Goal: Navigation & Orientation: Find specific page/section

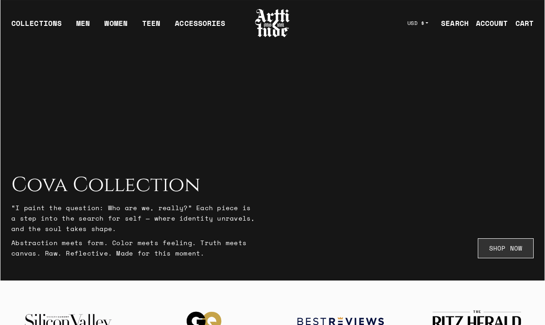
click at [505, 250] on link "SHOP NOW" at bounding box center [506, 248] width 56 height 20
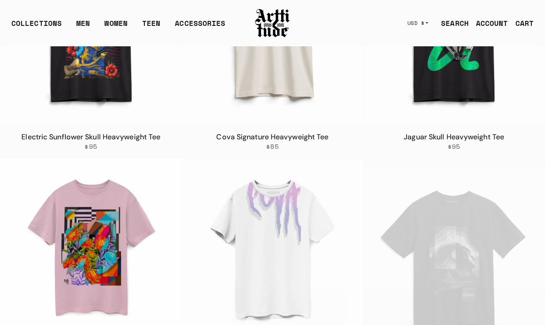
scroll to position [867, 0]
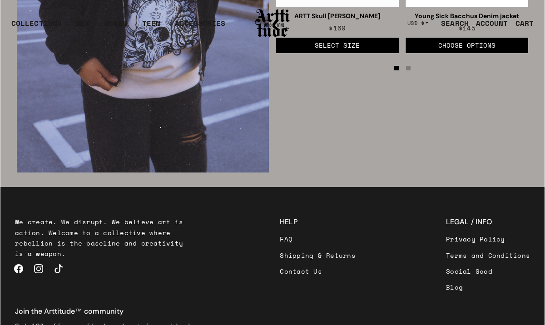
scroll to position [1293, 0]
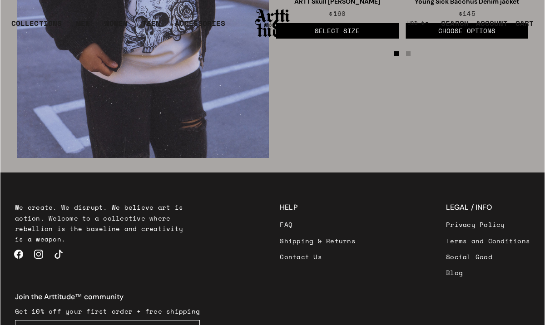
click at [446, 265] on link "Blog" at bounding box center [488, 273] width 84 height 16
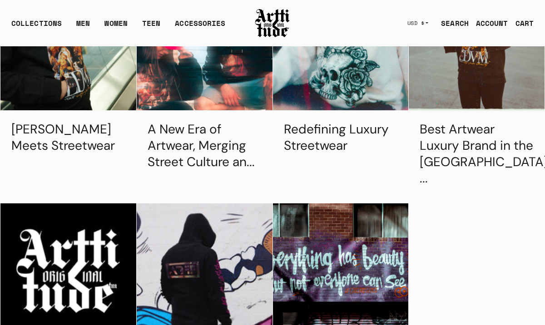
scroll to position [91, 0]
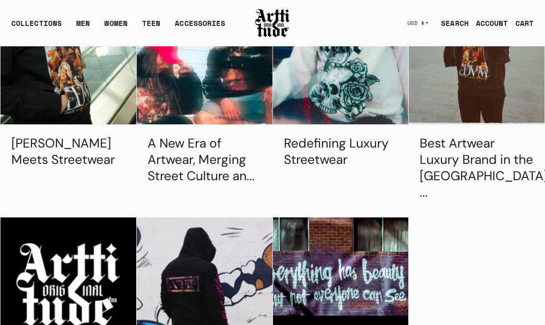
click at [62, 164] on link "[PERSON_NAME] Meets Streetwear" at bounding box center [63, 151] width 104 height 33
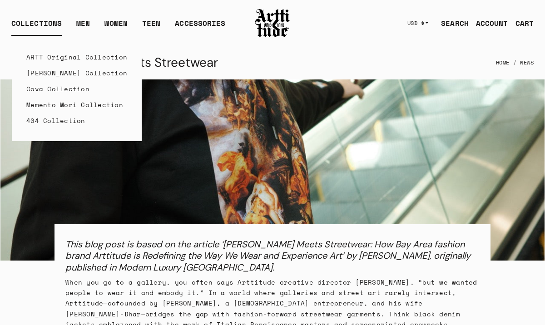
click at [55, 88] on link "Cova Collection" at bounding box center [76, 89] width 101 height 16
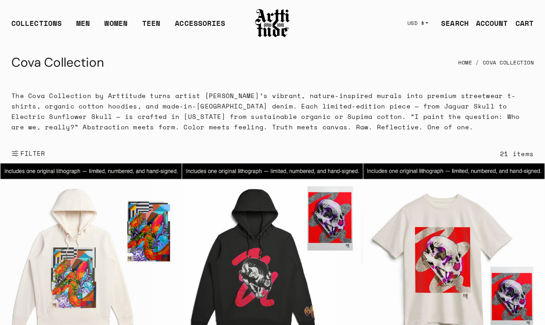
click at [276, 22] on img at bounding box center [272, 23] width 36 height 31
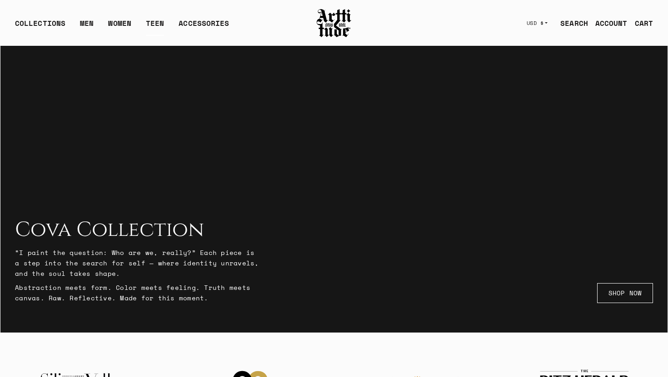
click at [153, 24] on link "TEEN" at bounding box center [155, 27] width 18 height 18
